Goal: Navigation & Orientation: Find specific page/section

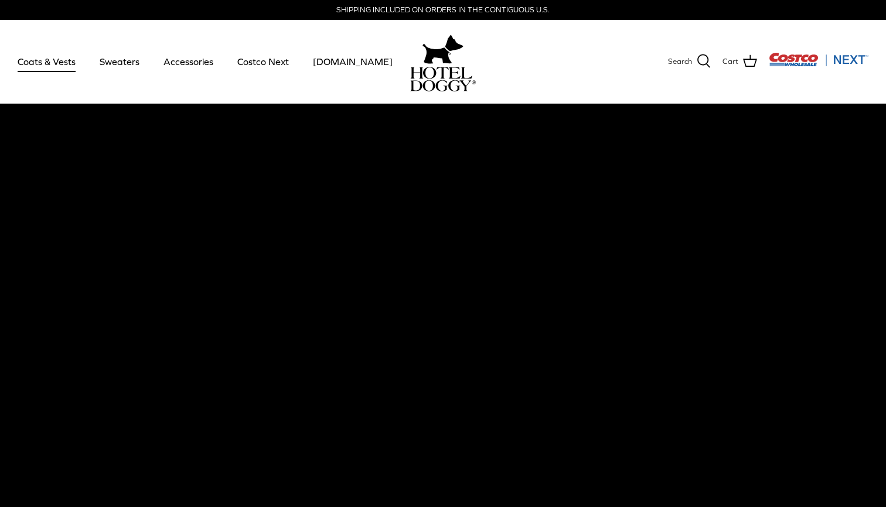
click at [50, 62] on link "Coats & Vests" at bounding box center [46, 62] width 79 height 40
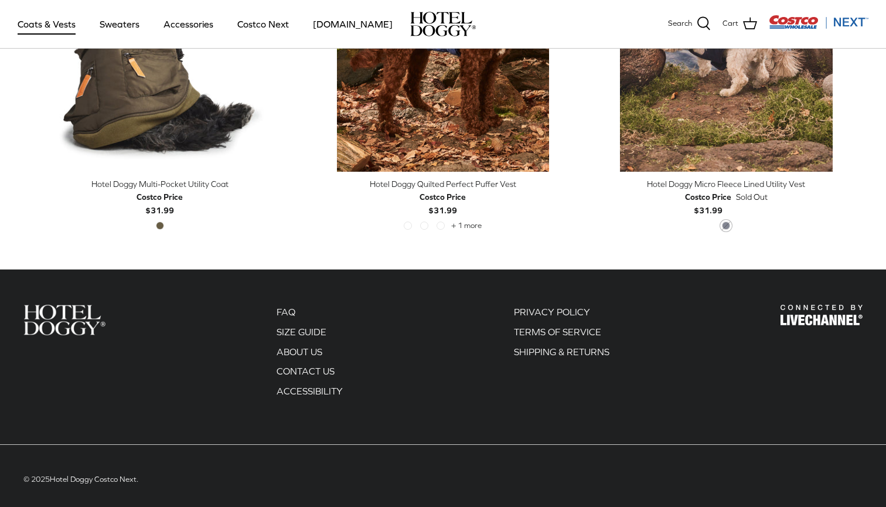
scroll to position [2599, 0]
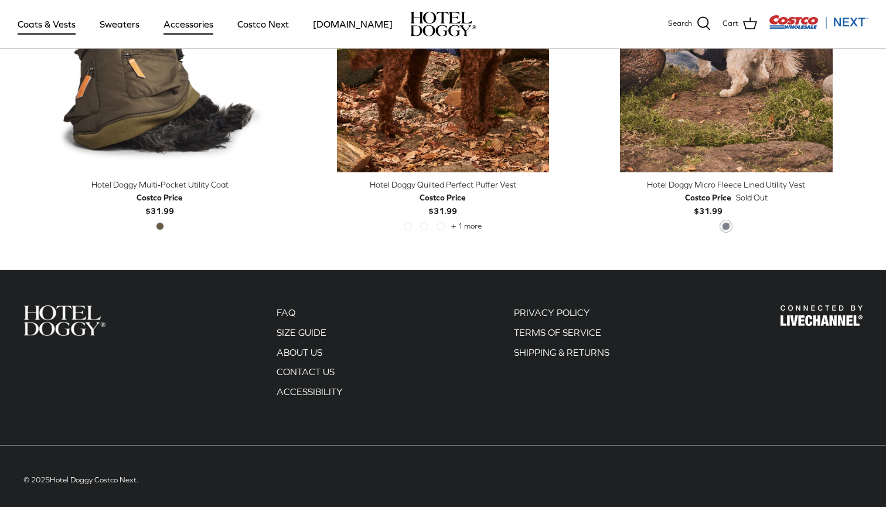
click at [189, 23] on link "Accessories" at bounding box center [188, 24] width 71 height 40
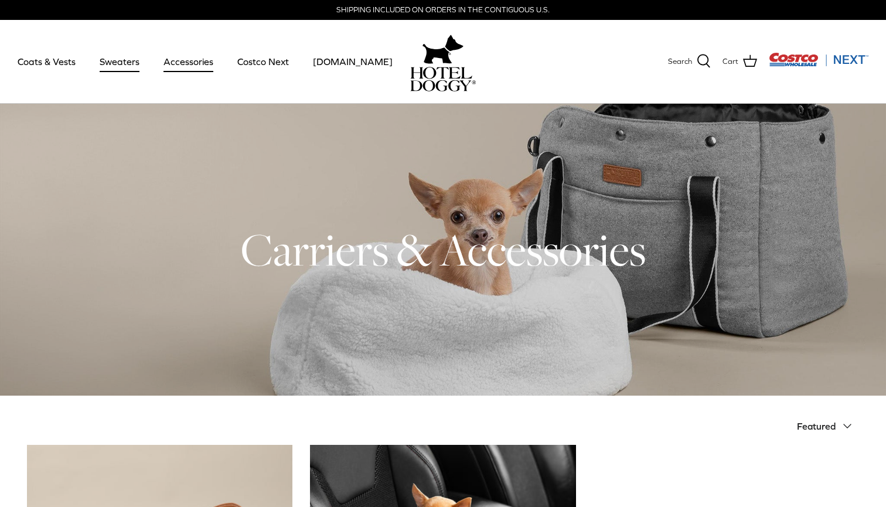
click at [132, 63] on link "Sweaters" at bounding box center [119, 62] width 61 height 40
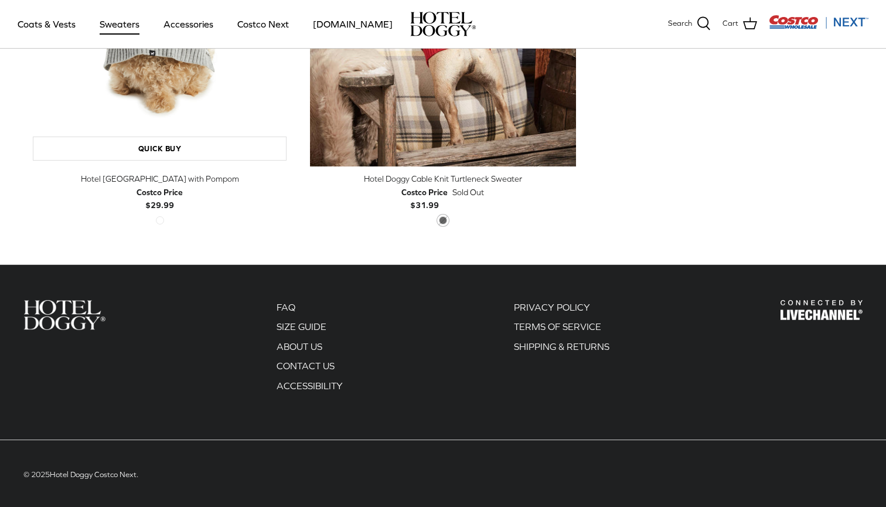
scroll to position [526, 0]
